Goal: Information Seeking & Learning: Find specific fact

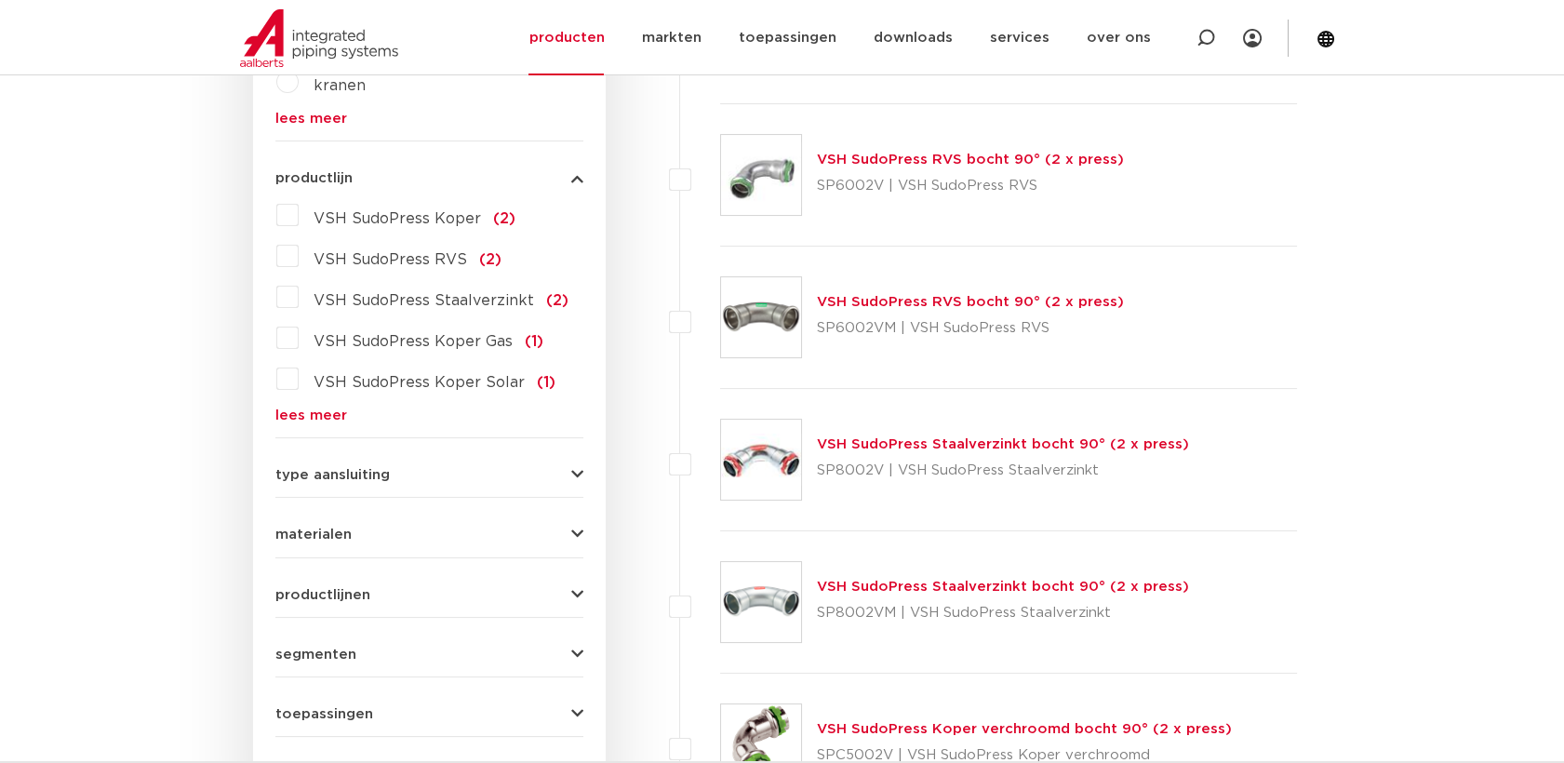
scroll to position [620, 0]
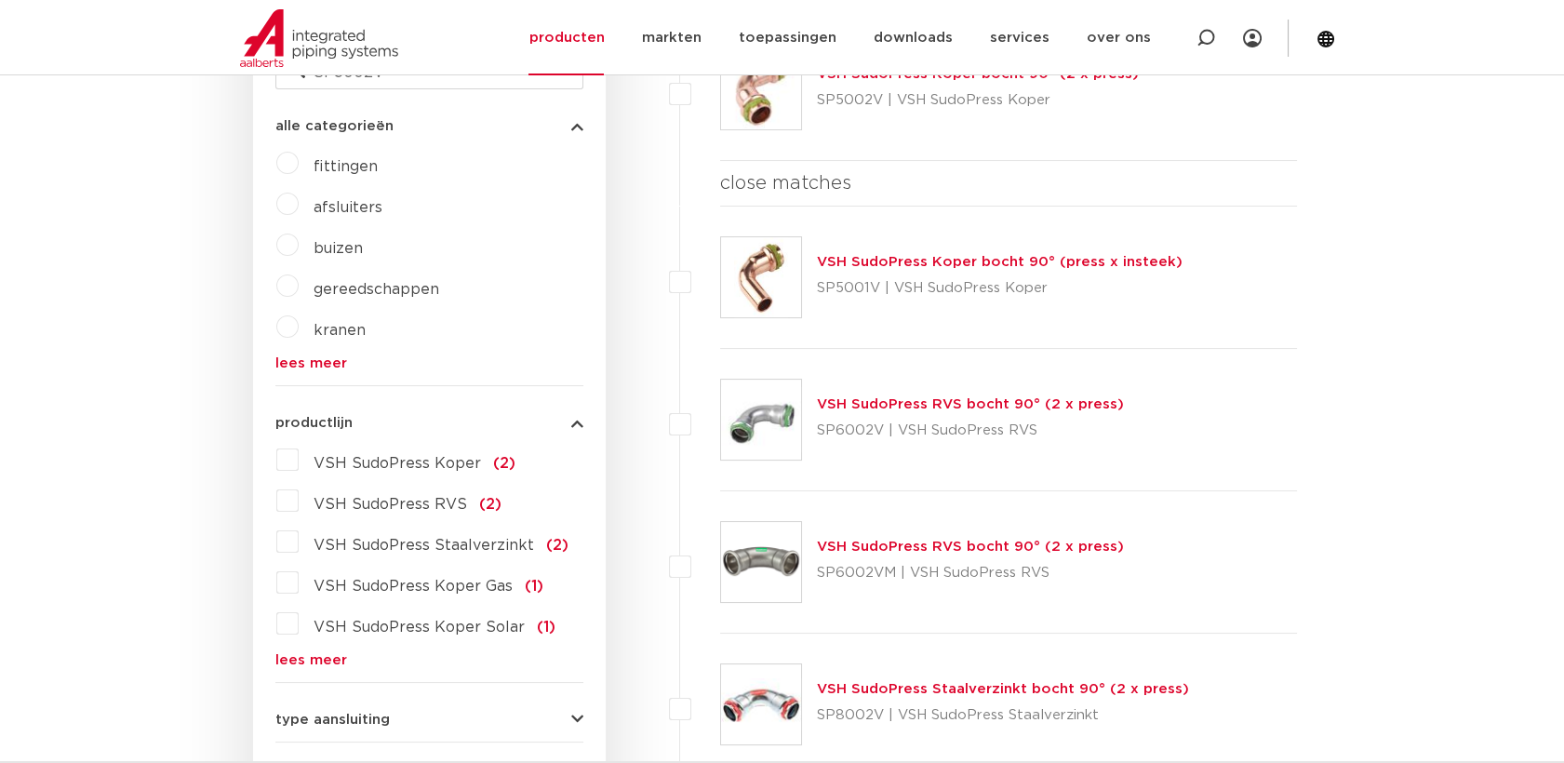
click at [299, 502] on label "VSH SudoPress RVS (2)" at bounding box center [400, 501] width 203 height 30
click at [0, 0] on input "VSH SudoPress RVS (2)" at bounding box center [0, 0] width 0 height 0
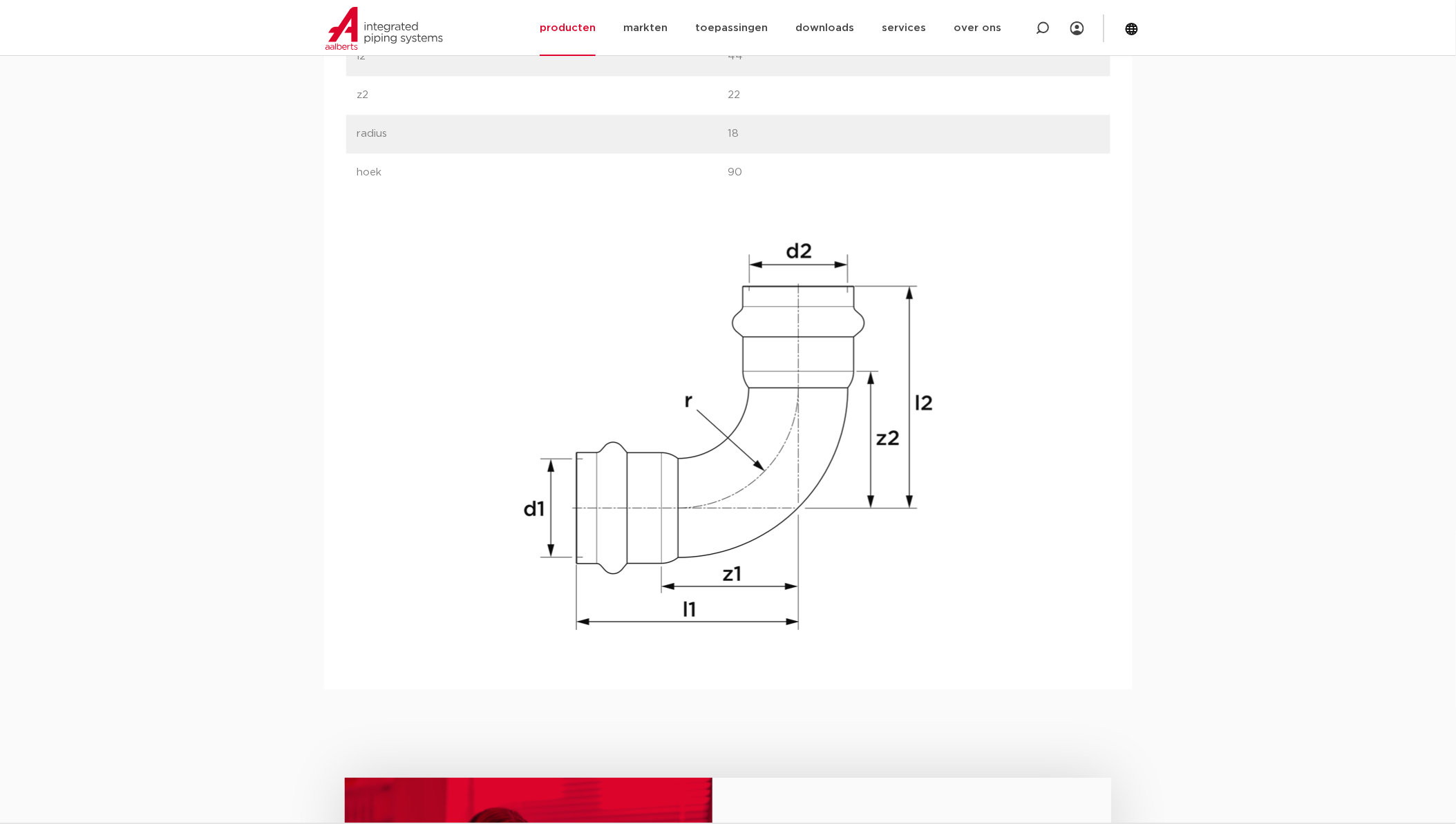
scroll to position [1228, 0]
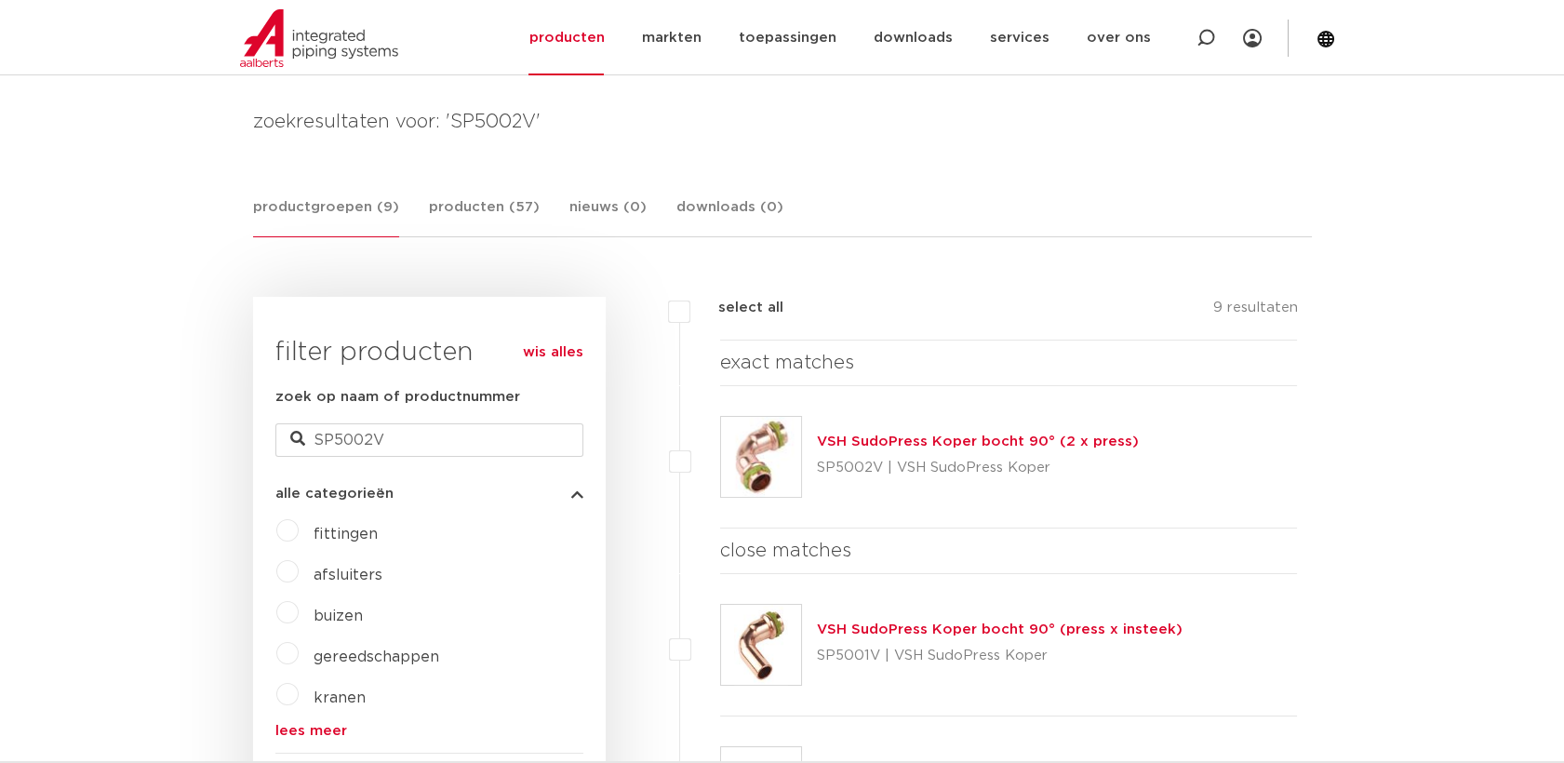
scroll to position [102, 0]
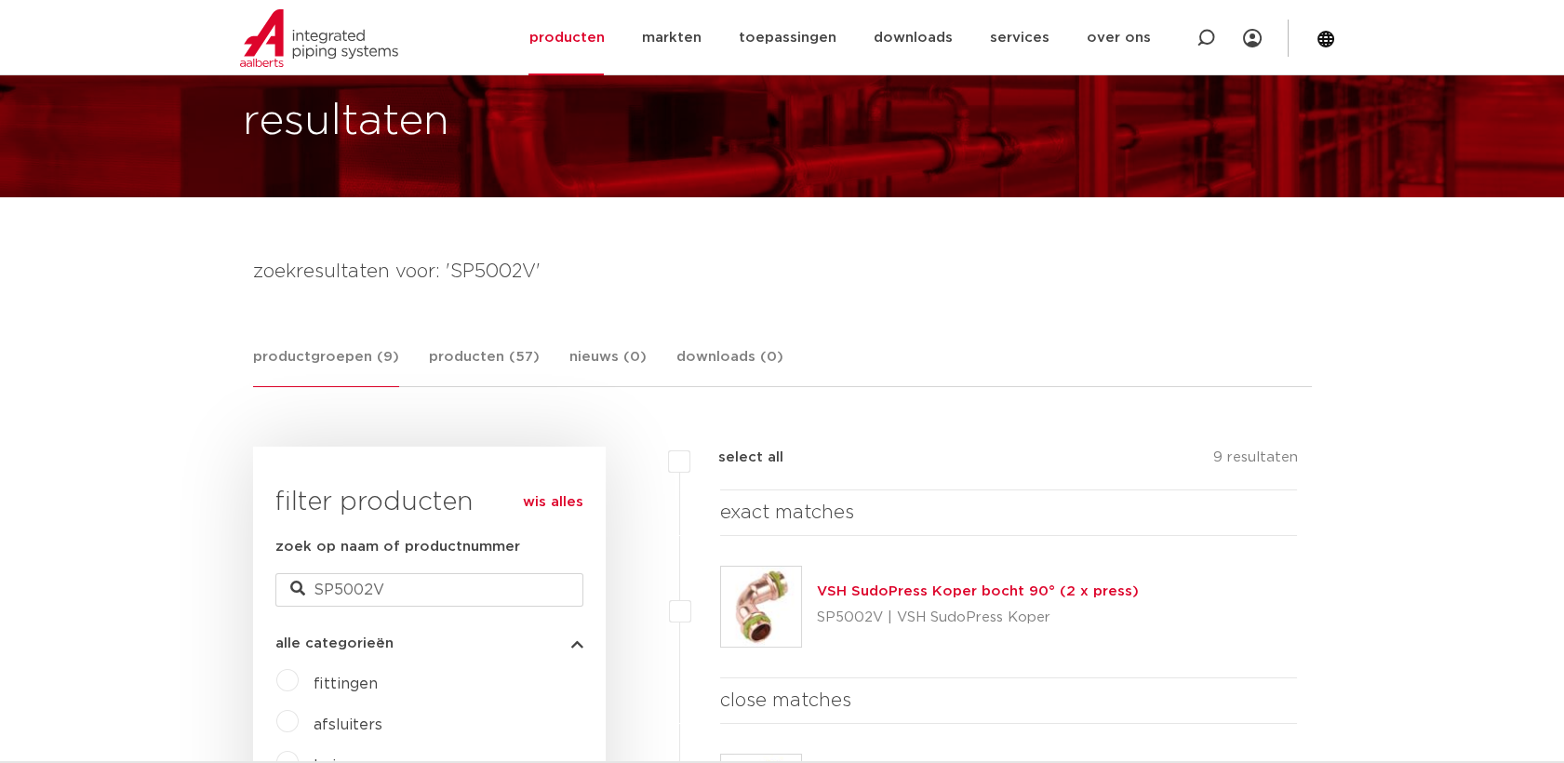
click at [548, 502] on link "wis alles" at bounding box center [553, 502] width 60 height 22
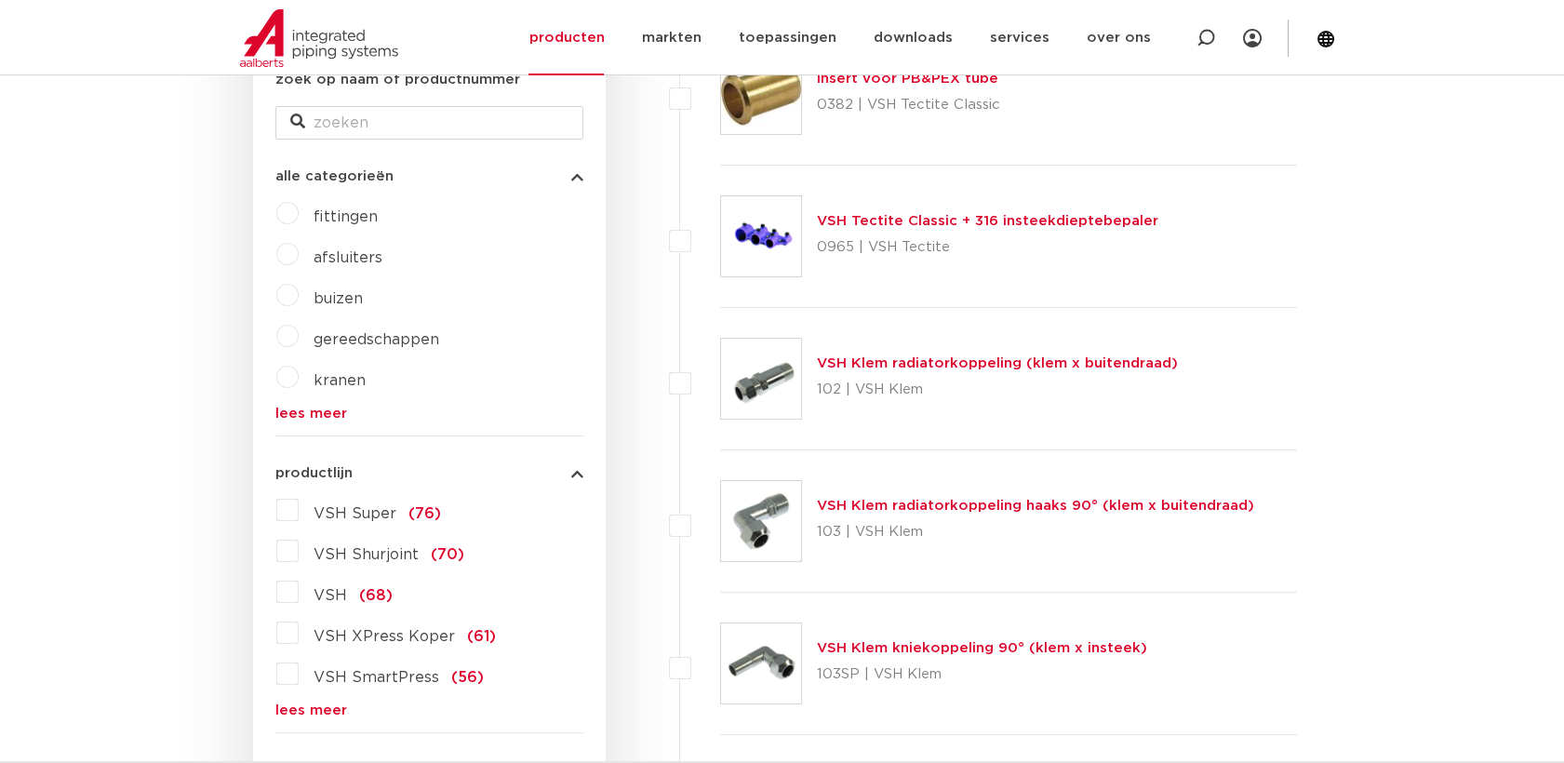
scroll to position [412, 0]
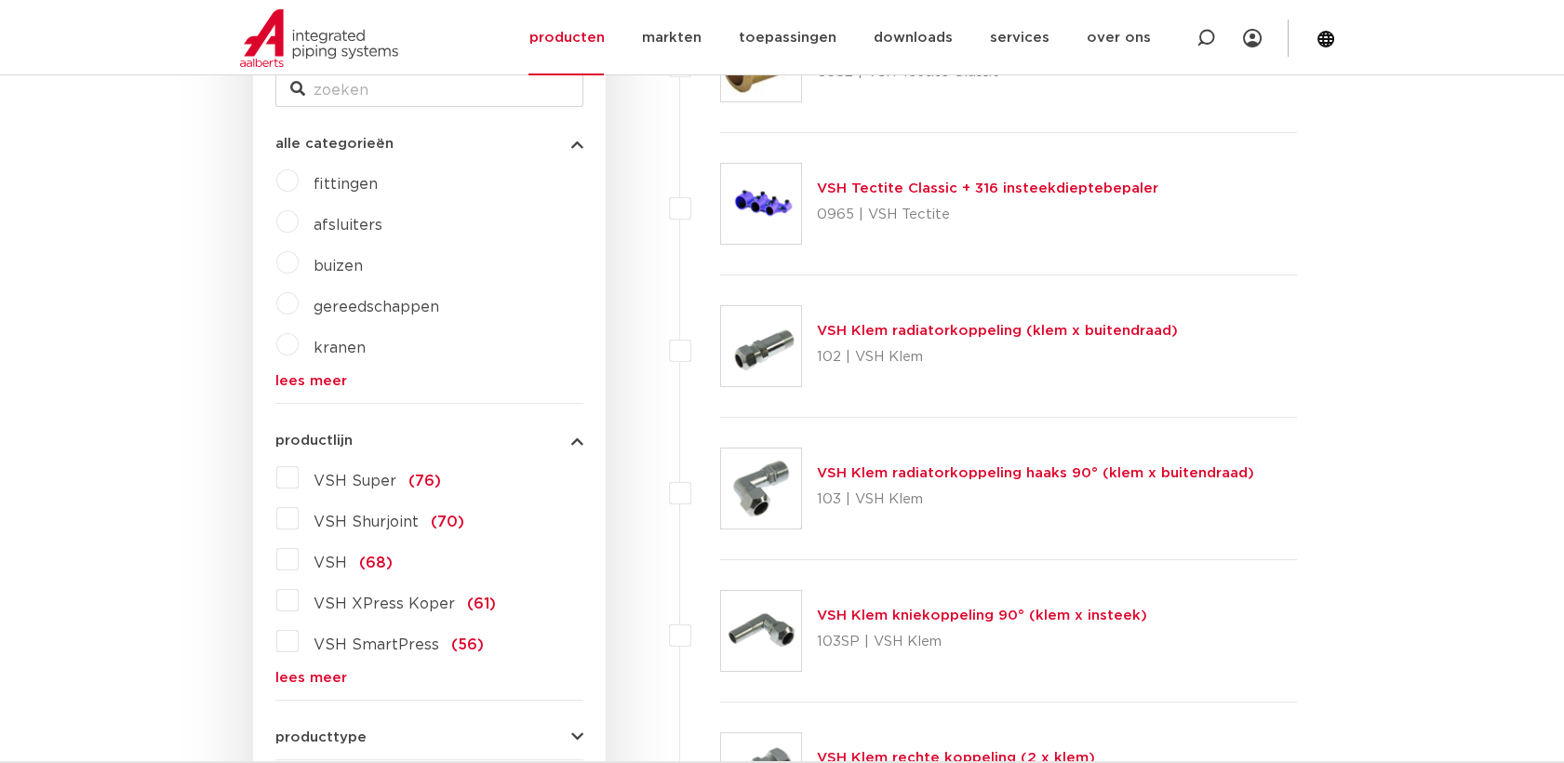
click at [327, 676] on link "lees meer" at bounding box center [429, 678] width 308 height 14
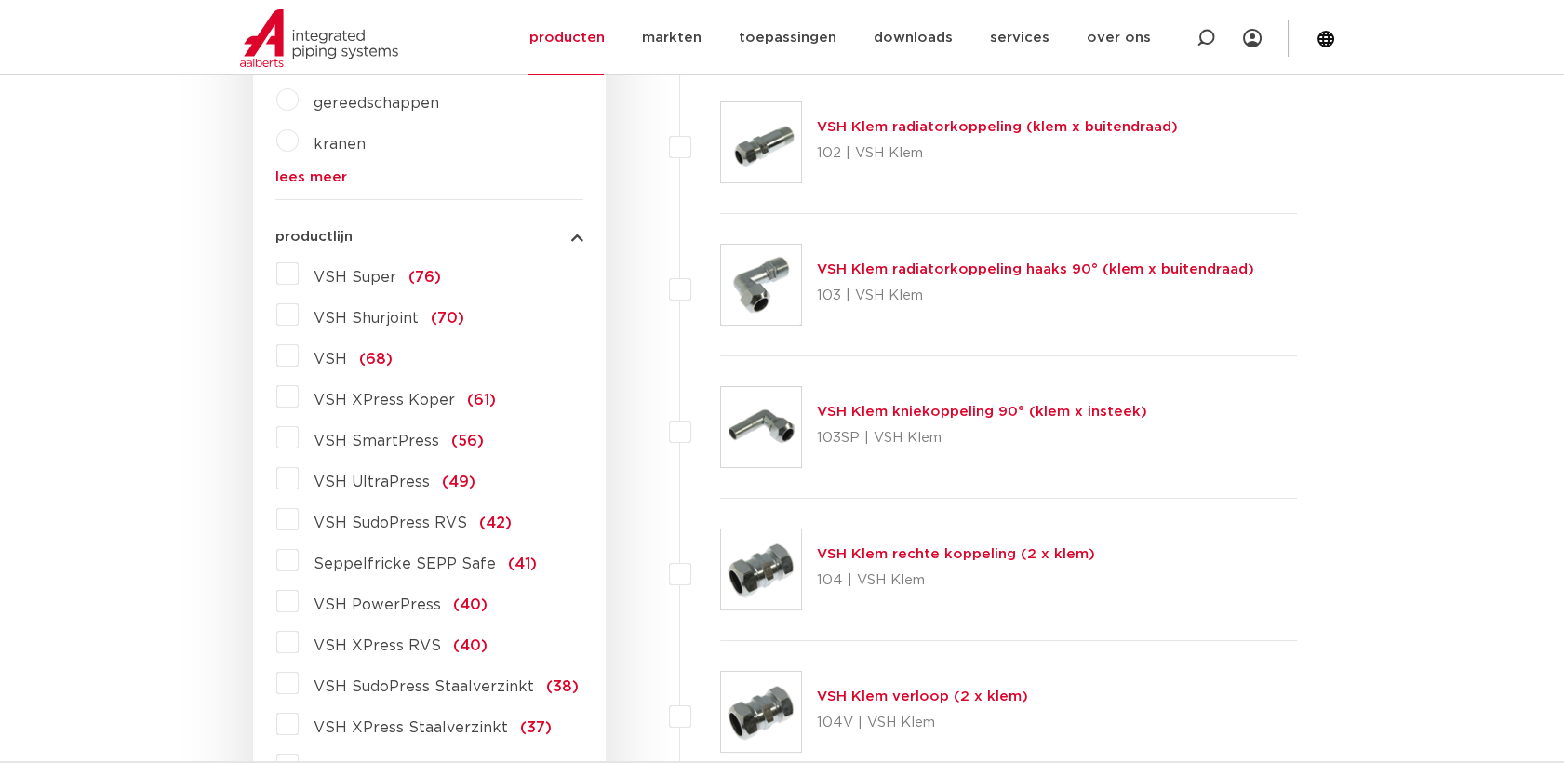
scroll to position [619, 0]
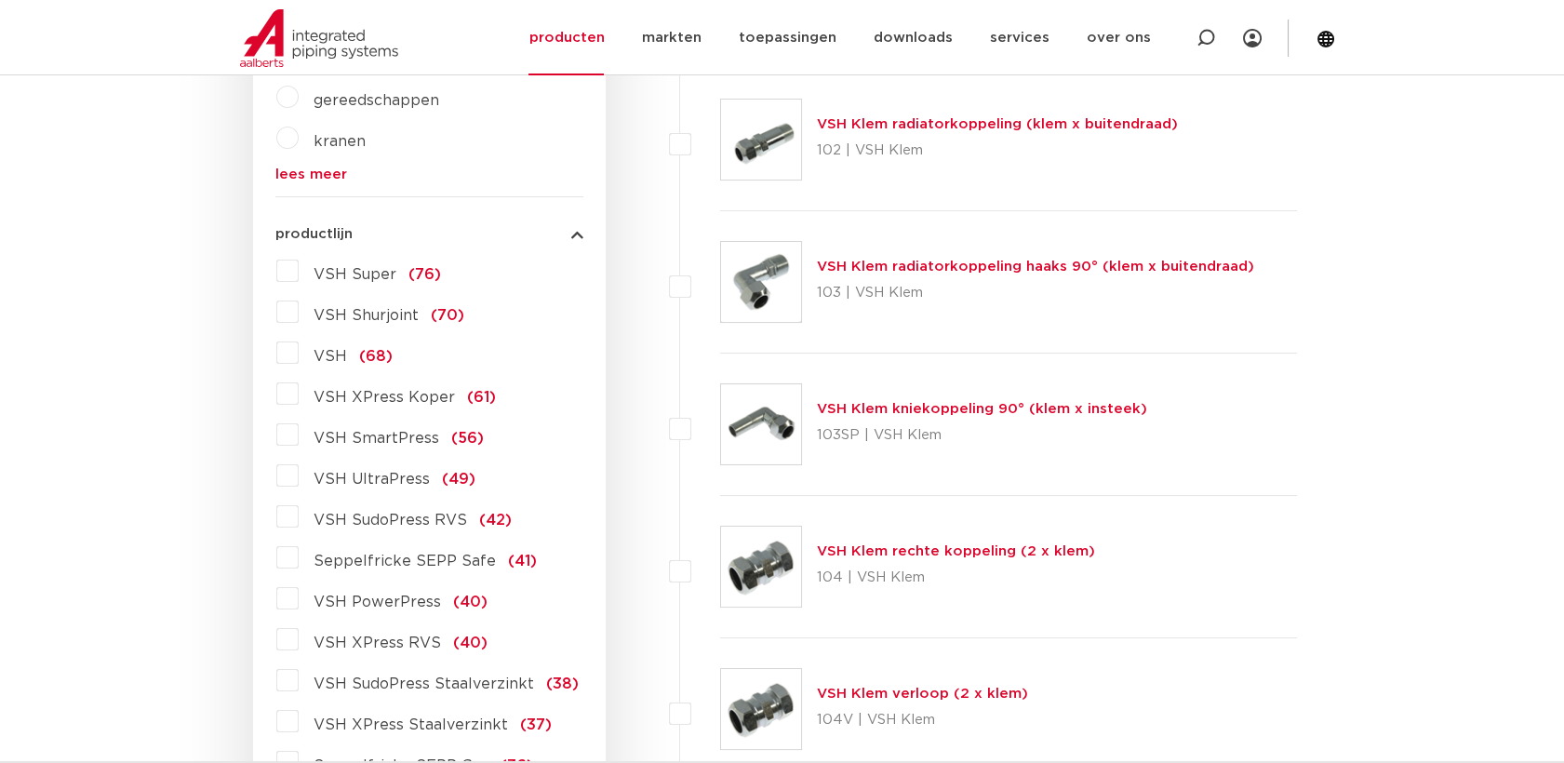
click at [299, 517] on label "VSH SudoPress RVS (42)" at bounding box center [405, 517] width 213 height 30
click at [0, 0] on input "VSH SudoPress RVS (42)" at bounding box center [0, 0] width 0 height 0
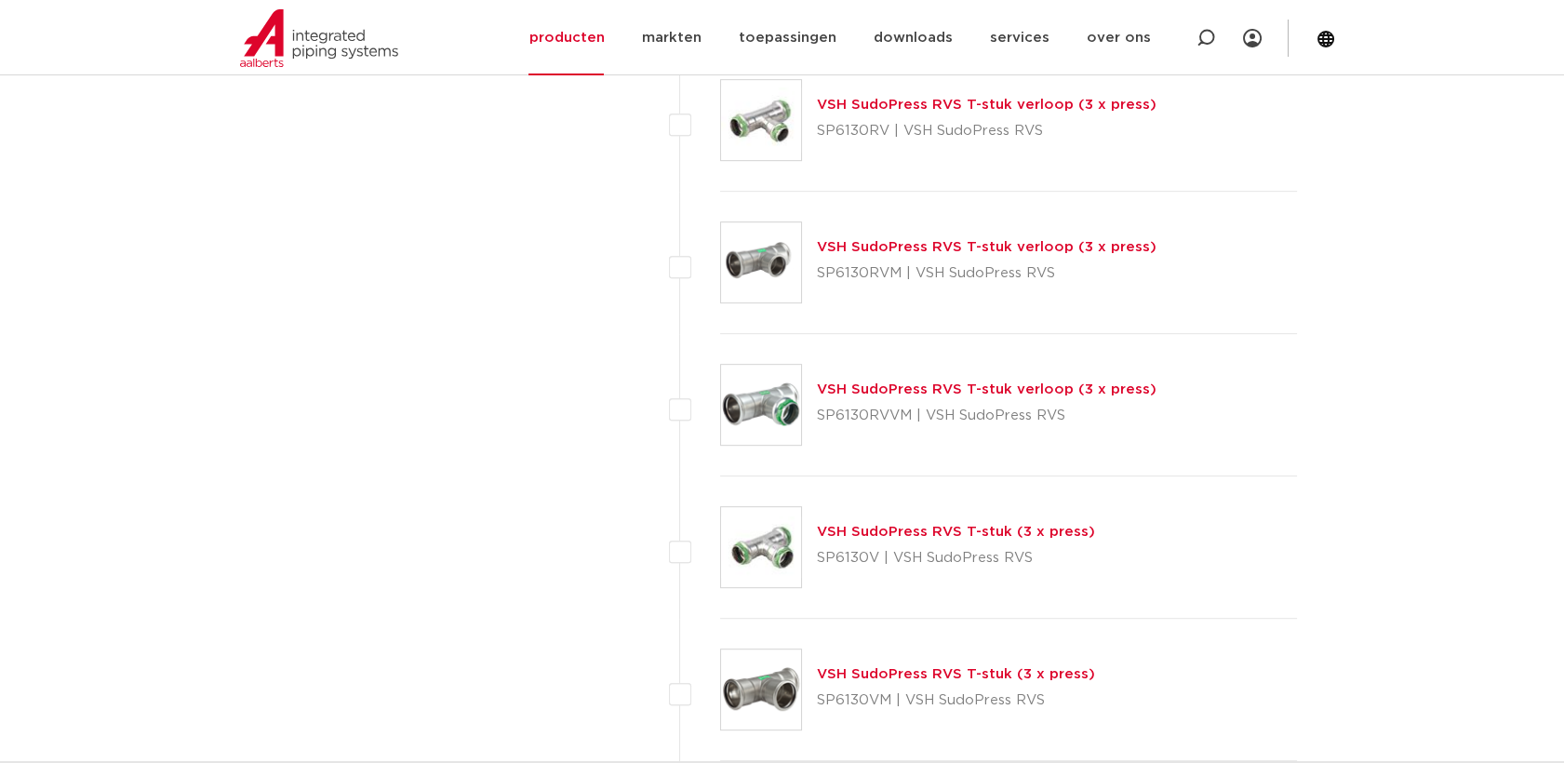
scroll to position [2066, 0]
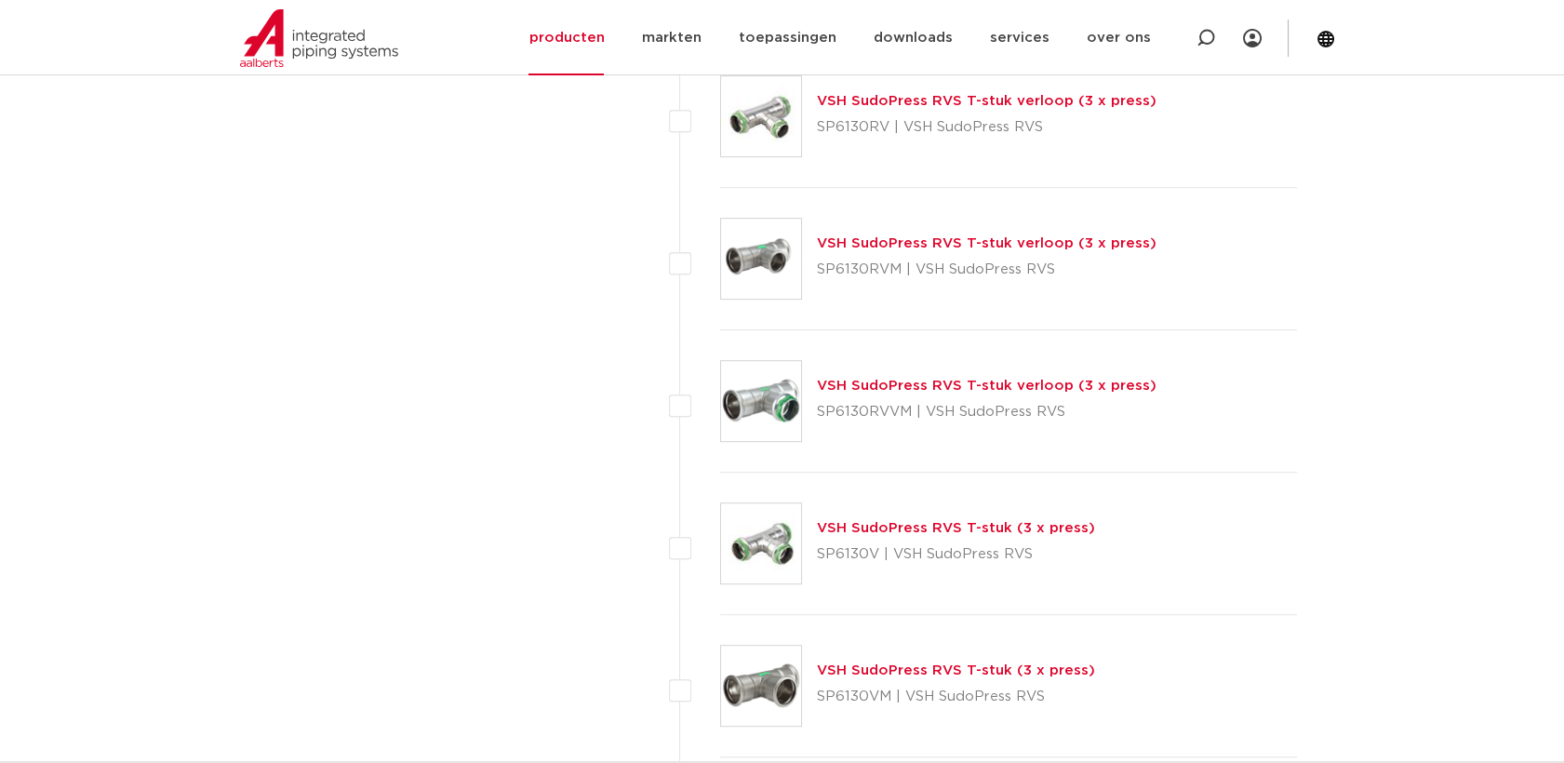
click at [768, 547] on img at bounding box center [761, 543] width 80 height 80
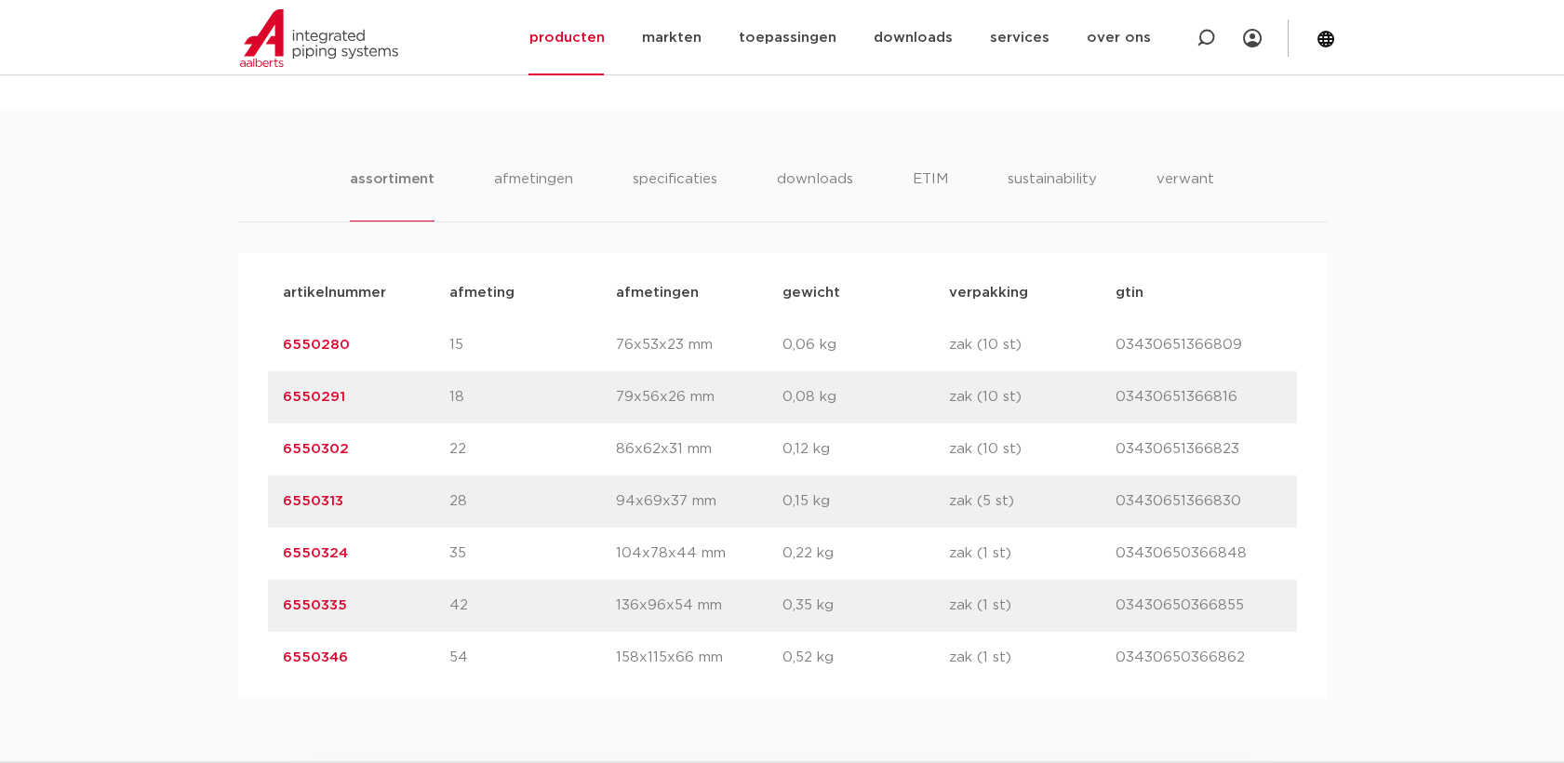
scroll to position [1034, 0]
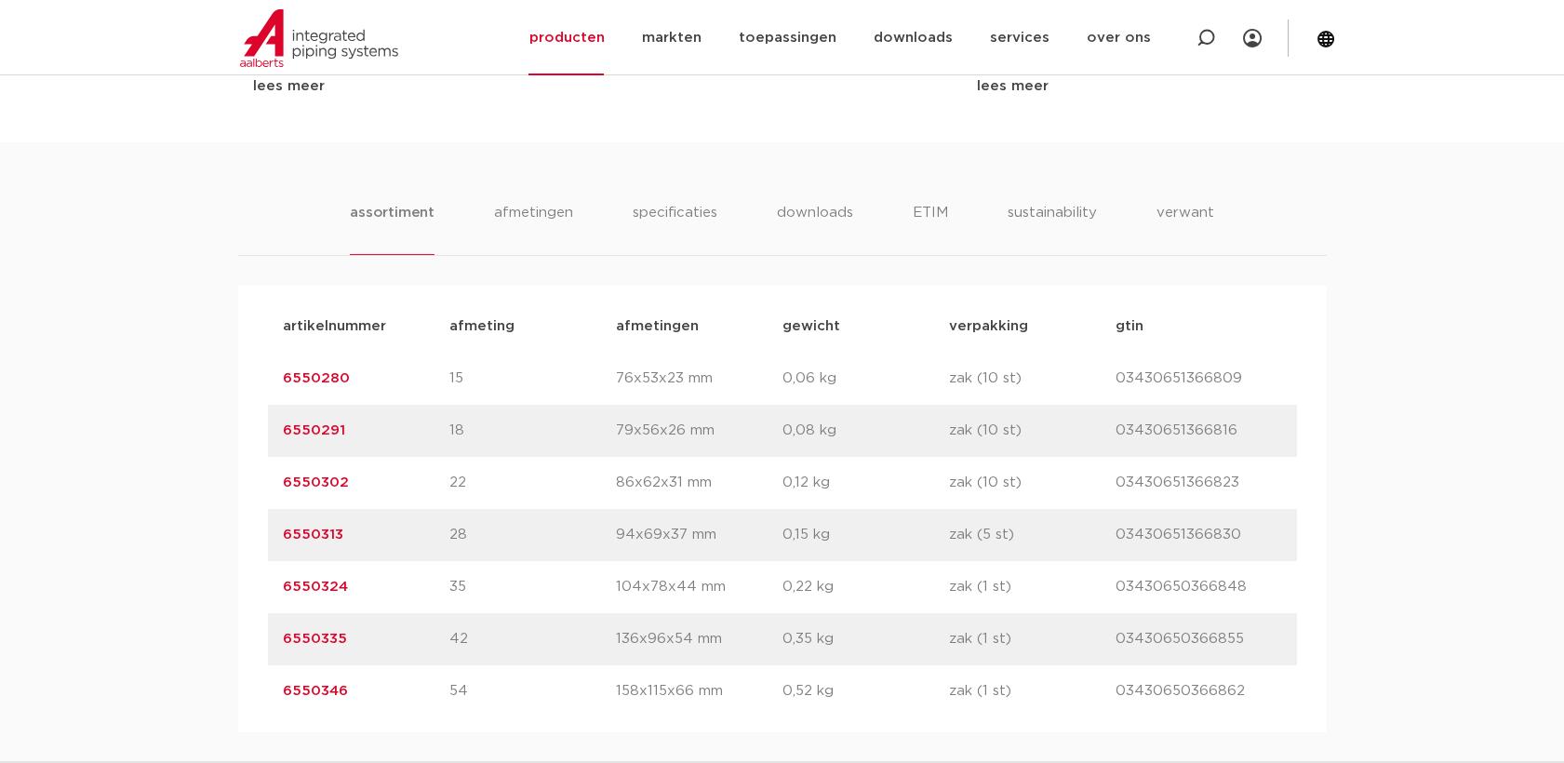
drag, startPoint x: 366, startPoint y: 382, endPoint x: 272, endPoint y: 395, distance: 94.9
click at [272, 395] on div "artikelnummer 6550280 afmeting 15 afmetingen 76x53x23 mm gewicht 0,06 kg verpak…" at bounding box center [782, 379] width 1029 height 52
drag, startPoint x: 272, startPoint y: 395, endPoint x: 300, endPoint y: 388, distance: 28.7
copy link "6550280"
drag, startPoint x: 357, startPoint y: 434, endPoint x: 261, endPoint y: 433, distance: 96.8
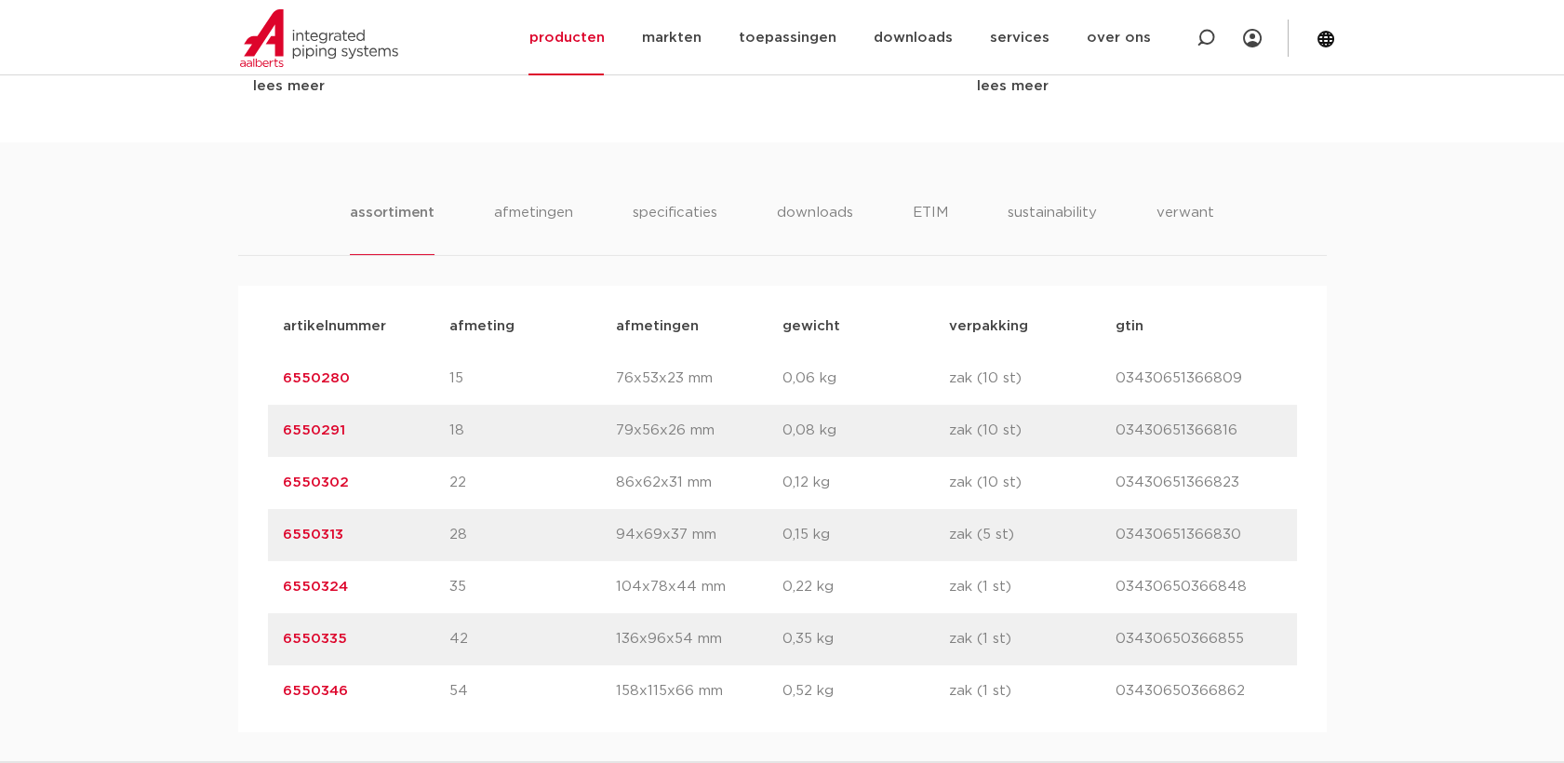
click at [261, 433] on div "artikelnummer afmeting [GEOGRAPHIC_DATA] gewicht verpakking gtin artikelnummer …" at bounding box center [782, 509] width 1089 height 447
drag, startPoint x: 261, startPoint y: 433, endPoint x: 289, endPoint y: 431, distance: 28.9
copy link "6550291"
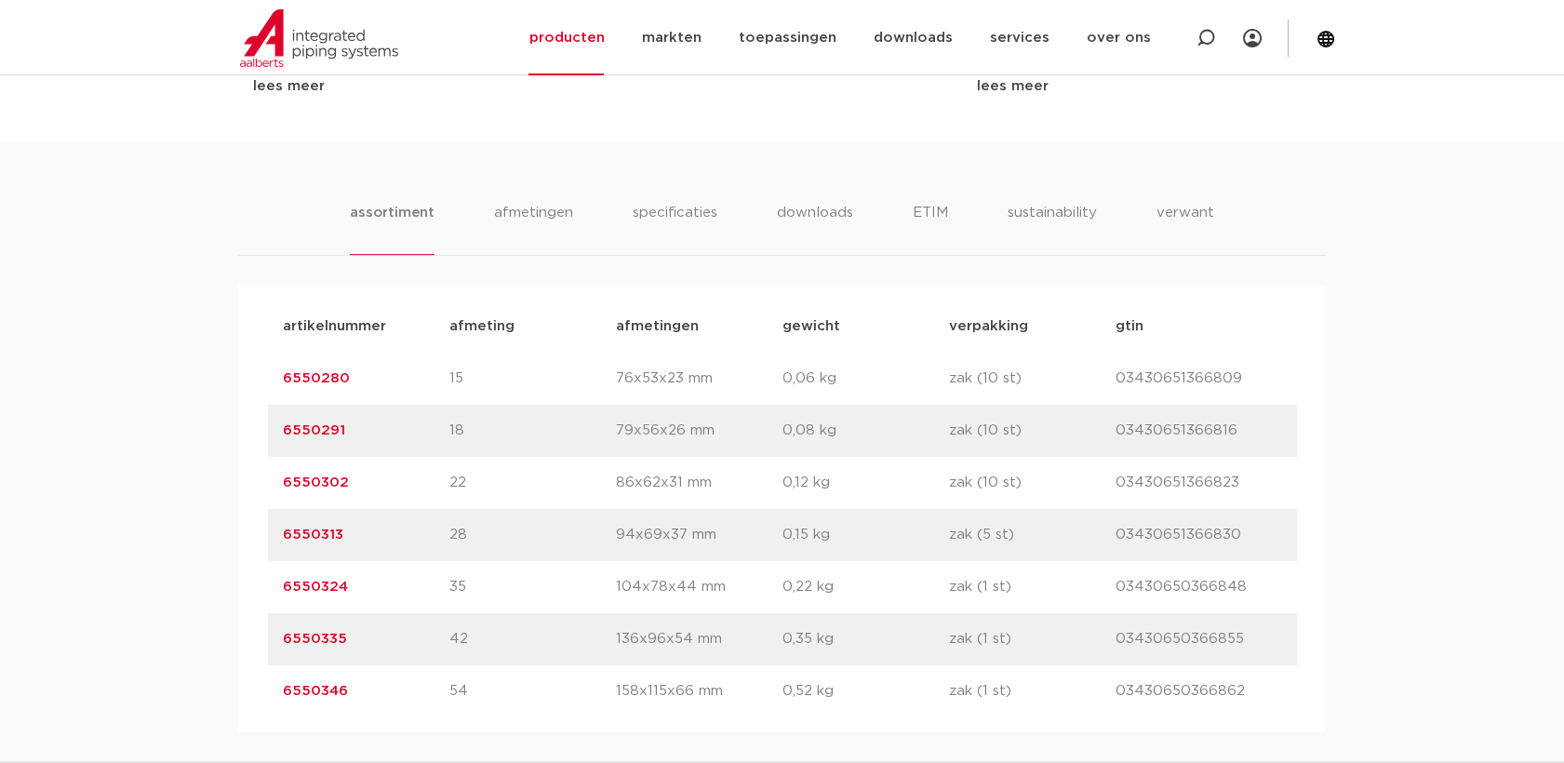
click at [345, 485] on link "6550302" at bounding box center [316, 482] width 66 height 14
click at [283, 477] on p "6550302" at bounding box center [366, 483] width 167 height 22
copy link "6550302"
drag, startPoint x: 318, startPoint y: 383, endPoint x: 265, endPoint y: 391, distance: 53.6
click at [265, 391] on div "artikelnummer afmeting [GEOGRAPHIC_DATA] gewicht verpakking gtin artikelnummer …" at bounding box center [782, 509] width 1089 height 447
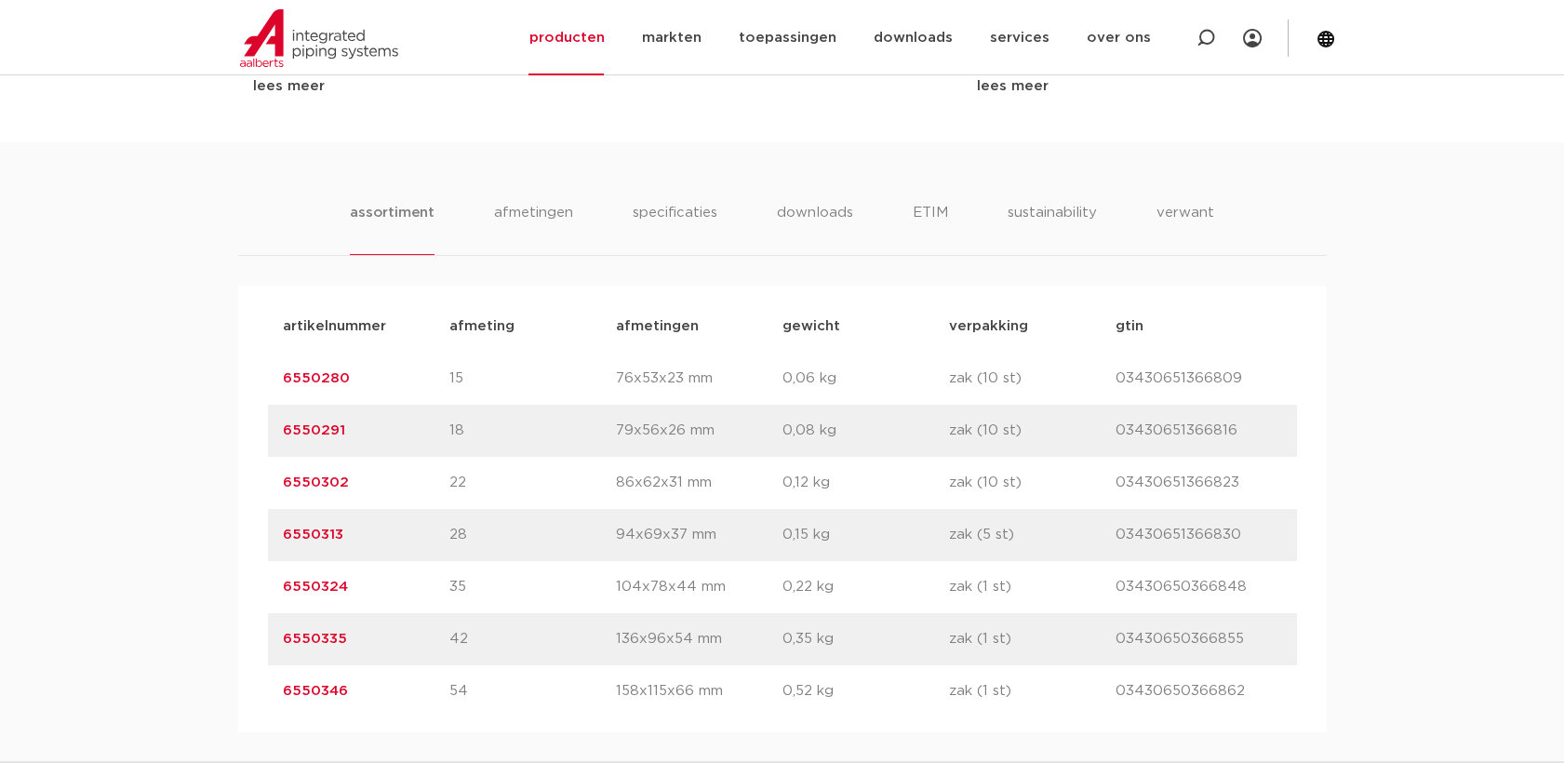
drag, startPoint x: 265, startPoint y: 391, endPoint x: 286, endPoint y: 388, distance: 20.7
copy link "6550280"
drag, startPoint x: 363, startPoint y: 538, endPoint x: 256, endPoint y: 547, distance: 107.4
click at [256, 547] on div "artikelnummer afmeting [GEOGRAPHIC_DATA] gewicht verpakking gtin artikelnummer …" at bounding box center [782, 509] width 1089 height 447
drag, startPoint x: 256, startPoint y: 547, endPoint x: 288, endPoint y: 541, distance: 33.2
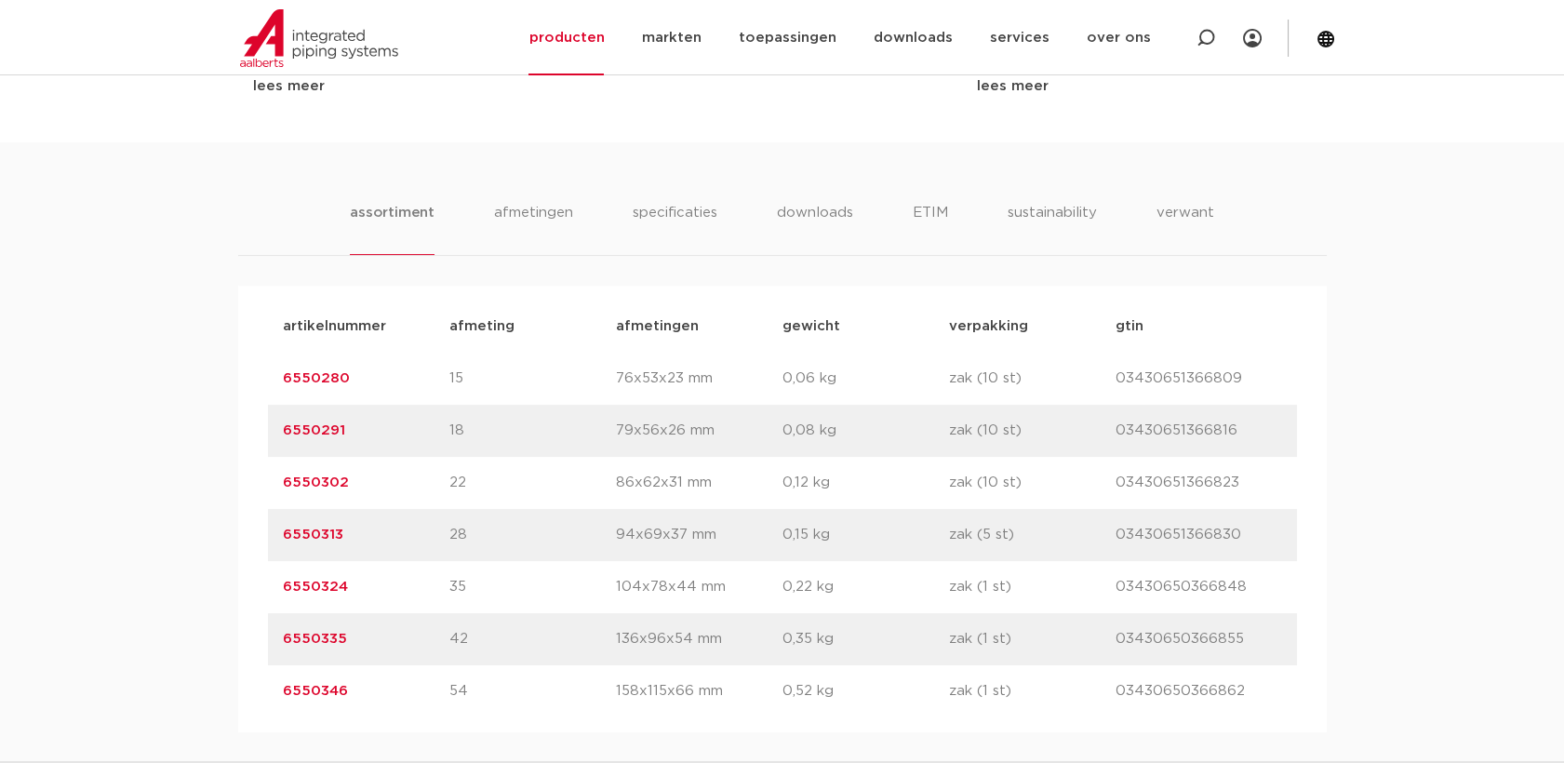
copy link "6550313"
drag, startPoint x: 342, startPoint y: 696, endPoint x: 272, endPoint y: 701, distance: 70.9
click at [272, 701] on div "artikelnummer 6550346 afmeting 54 [GEOGRAPHIC_DATA] 158x115x66 mm gewicht 0,52 …" at bounding box center [782, 691] width 1029 height 52
drag, startPoint x: 272, startPoint y: 701, endPoint x: 298, endPoint y: 697, distance: 26.3
copy link "6550346"
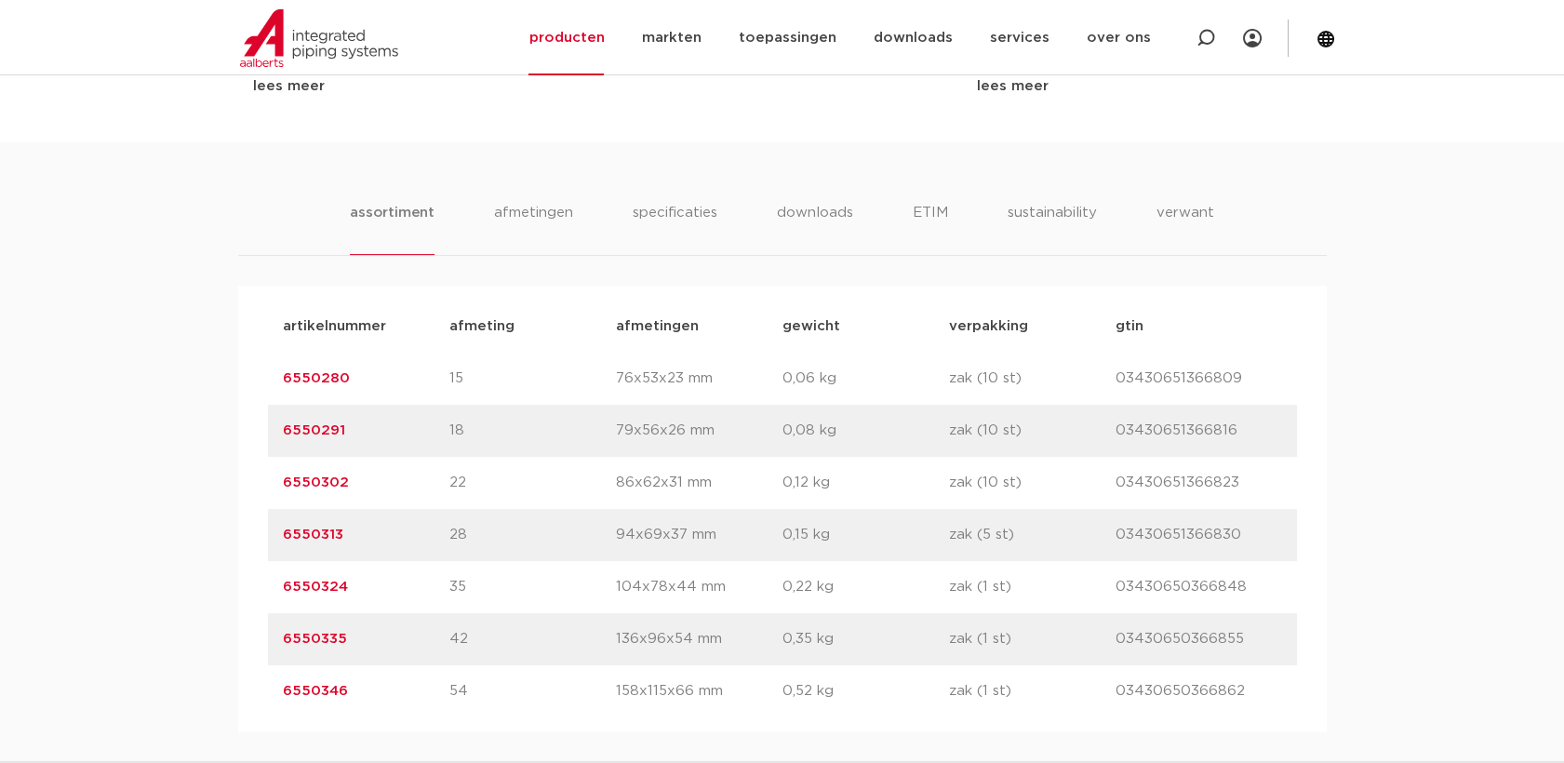
drag, startPoint x: 387, startPoint y: 488, endPoint x: 272, endPoint y: 495, distance: 115.6
click at [272, 495] on div "artikelnummer 6550302 afmeting 22 [GEOGRAPHIC_DATA] 86x62x31 mm gewicht 0,12 kg…" at bounding box center [782, 483] width 1029 height 52
drag, startPoint x: 272, startPoint y: 495, endPoint x: 298, endPoint y: 489, distance: 26.6
copy link "6550302"
drag, startPoint x: 308, startPoint y: 535, endPoint x: 240, endPoint y: 540, distance: 68.1
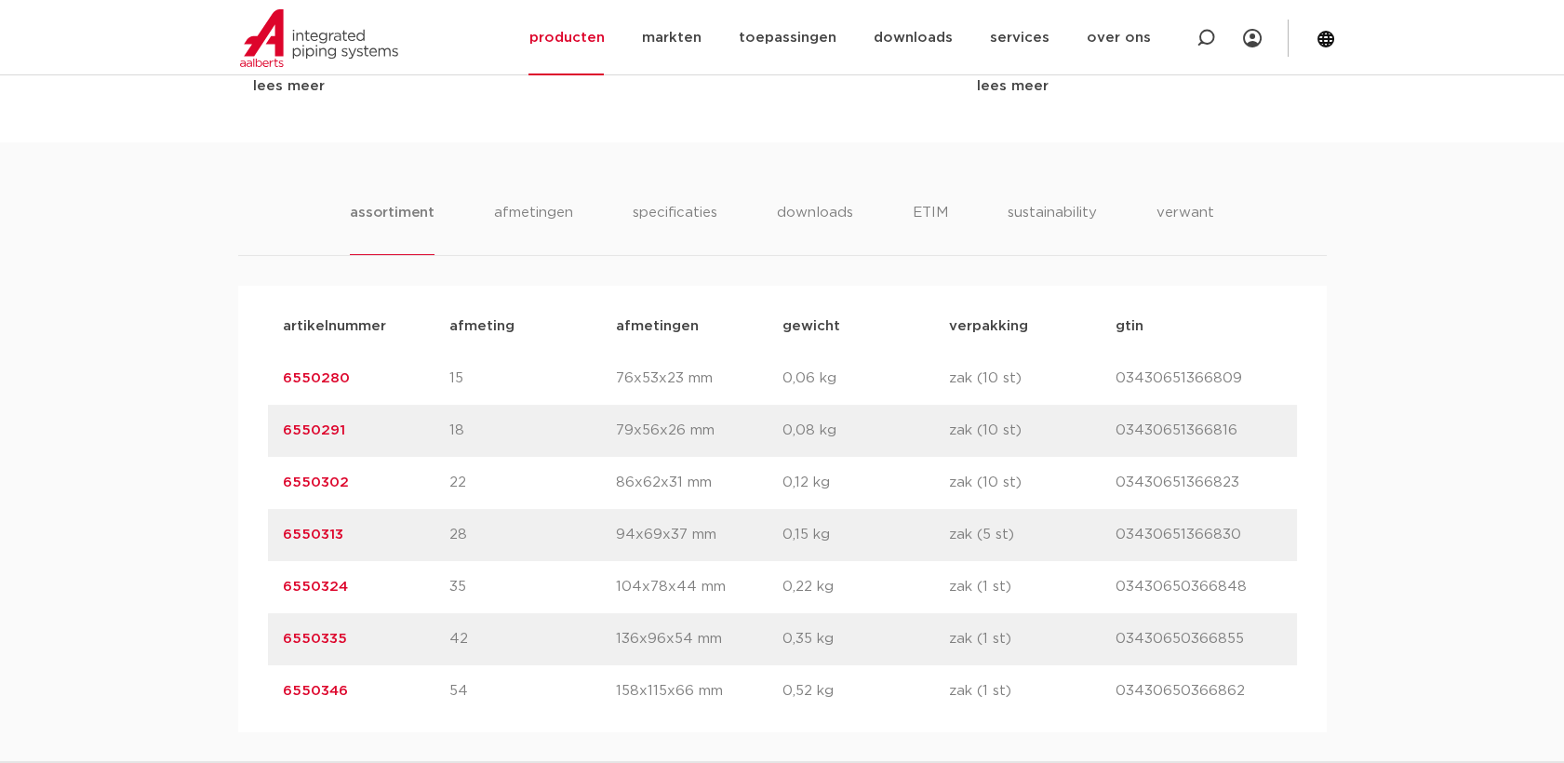
click at [240, 540] on div "artikelnummer afmeting [GEOGRAPHIC_DATA] gewicht verpakking gtin artikelnummer …" at bounding box center [782, 509] width 1089 height 447
drag, startPoint x: 240, startPoint y: 540, endPoint x: 283, endPoint y: 532, distance: 43.4
copy link "6550313"
drag, startPoint x: 337, startPoint y: 597, endPoint x: 282, endPoint y: 596, distance: 54.9
click at [283, 596] on p "6550324" at bounding box center [366, 587] width 167 height 22
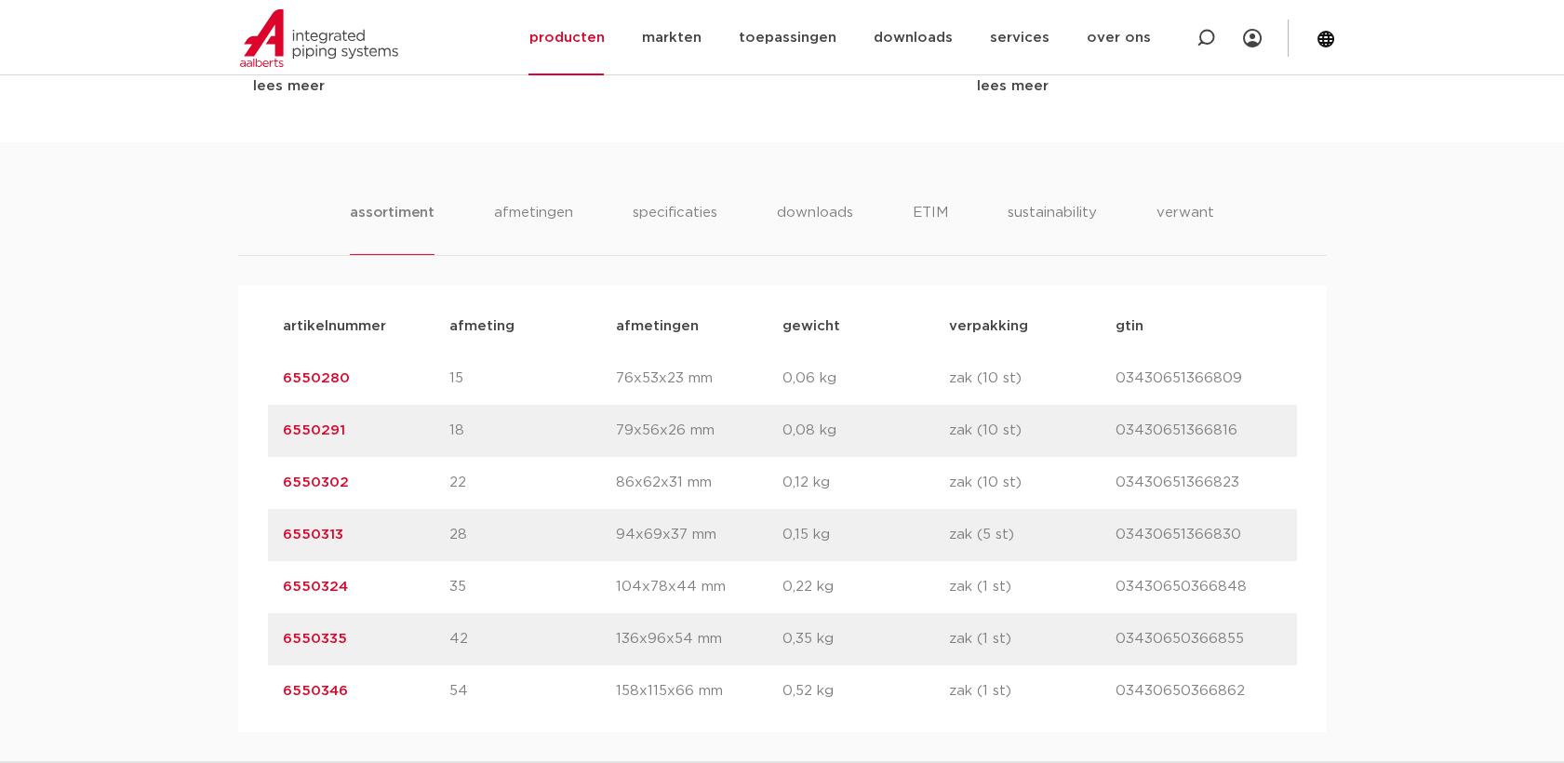
drag, startPoint x: 282, startPoint y: 596, endPoint x: 297, endPoint y: 594, distance: 15.1
copy link "6550324"
drag, startPoint x: 339, startPoint y: 644, endPoint x: 265, endPoint y: 645, distance: 73.5
click at [265, 645] on div "artikelnummer afmeting [GEOGRAPHIC_DATA] gewicht verpakking gtin artikelnummer …" at bounding box center [782, 509] width 1089 height 447
drag, startPoint x: 265, startPoint y: 645, endPoint x: 298, endPoint y: 639, distance: 33.0
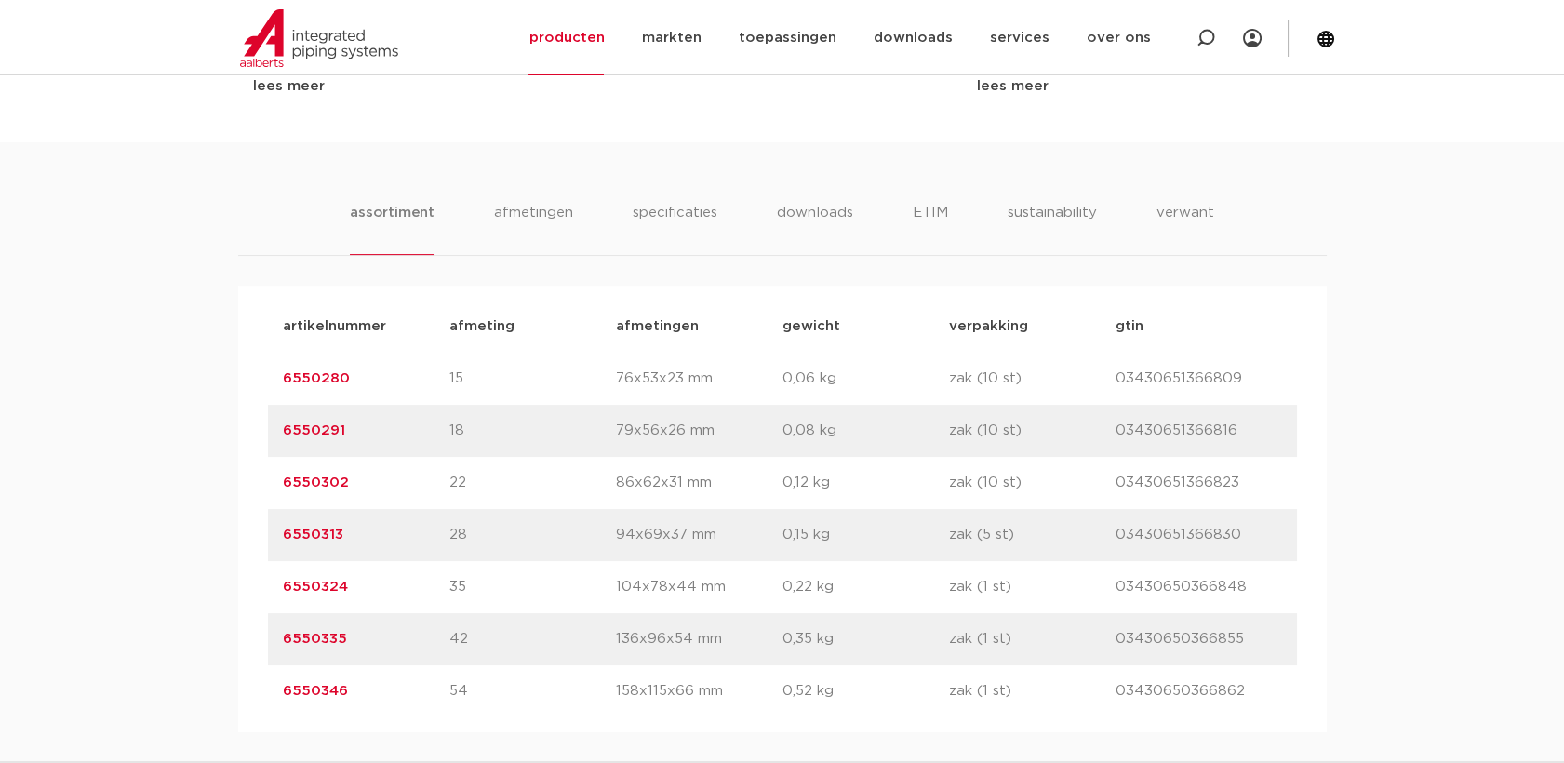
copy link "6550335"
drag, startPoint x: 367, startPoint y: 690, endPoint x: 279, endPoint y: 689, distance: 87.5
click at [279, 689] on div "artikelnummer 6550346 afmeting 54 [GEOGRAPHIC_DATA] 158x115x66 mm gewicht 0,52 …" at bounding box center [782, 691] width 1029 height 52
drag, startPoint x: 279, startPoint y: 689, endPoint x: 289, endPoint y: 693, distance: 11.2
copy link "6550346"
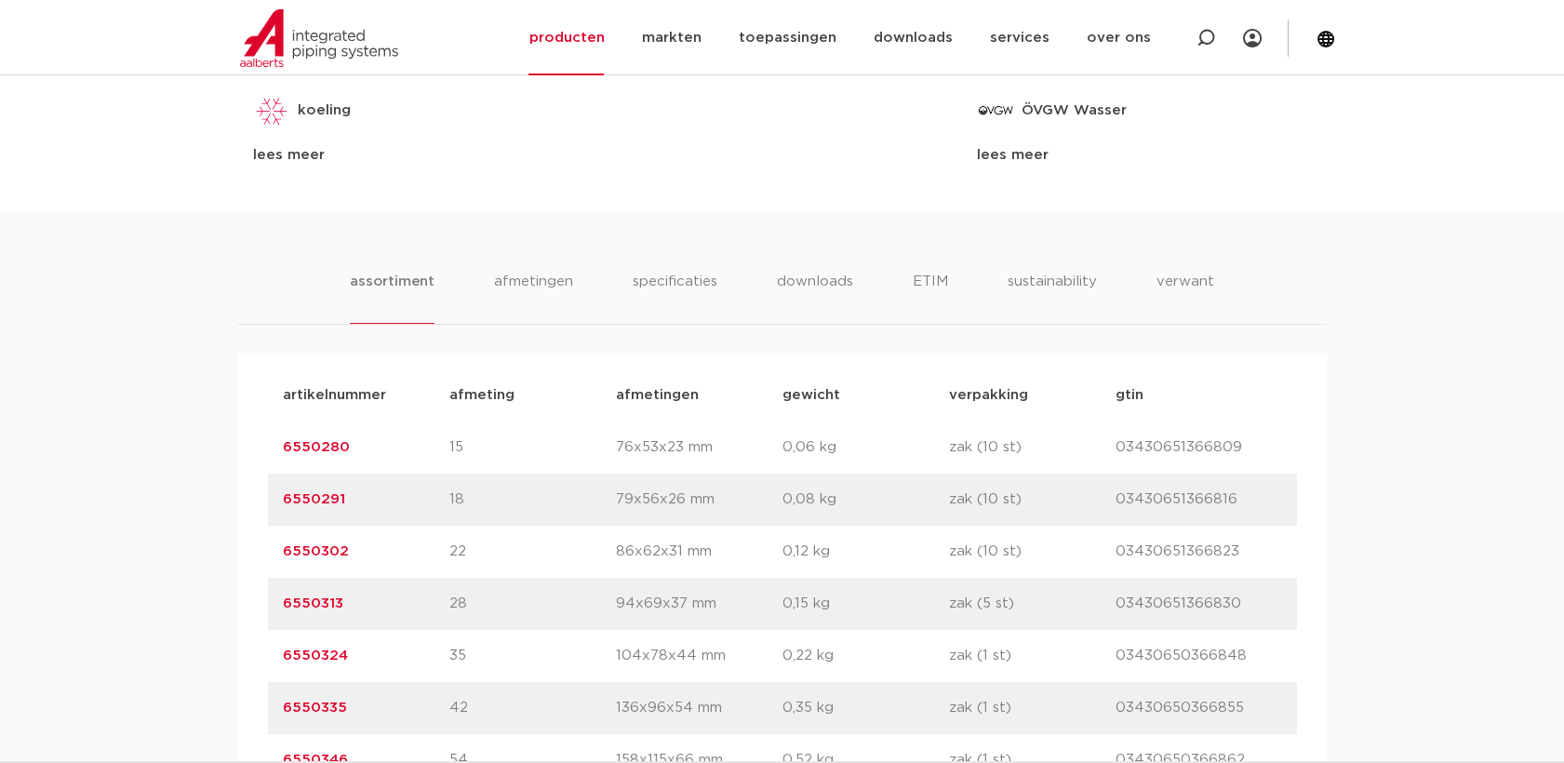
scroll to position [931, 0]
